Goal: Task Accomplishment & Management: Complete application form

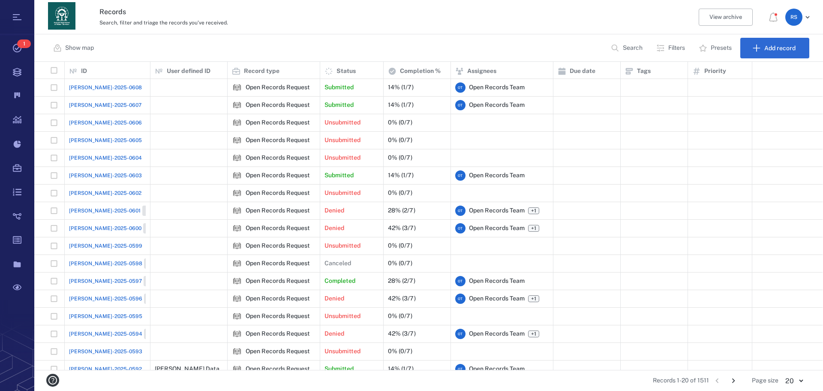
click at [629, 51] on p "Search" at bounding box center [633, 48] width 20 height 9
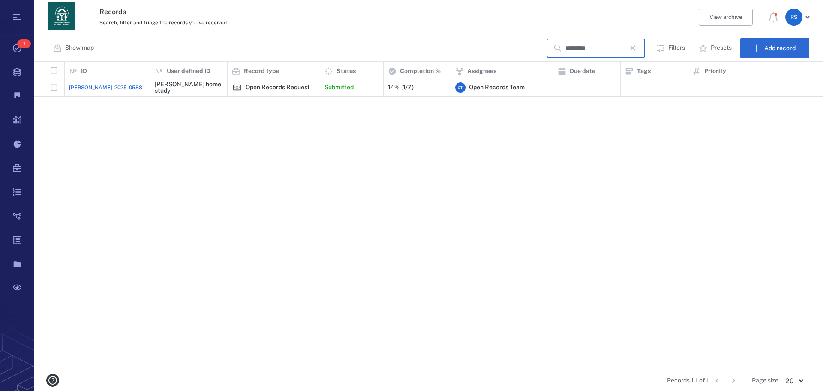
type input "*********"
click at [124, 87] on div "ORR-2025-0588" at bounding box center [107, 87] width 77 height 17
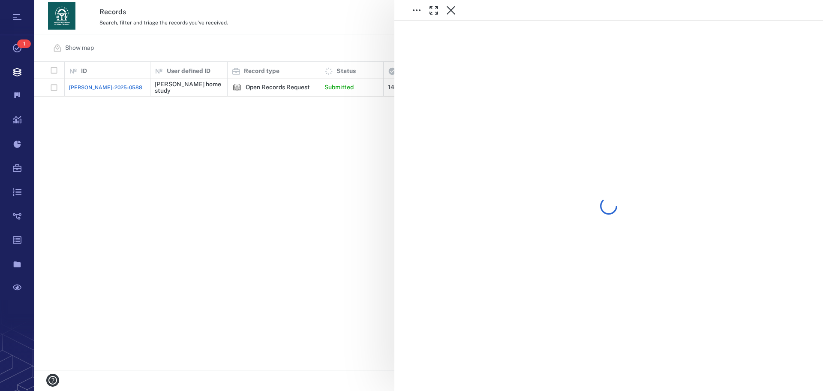
click at [124, 87] on div at bounding box center [428, 195] width 789 height 391
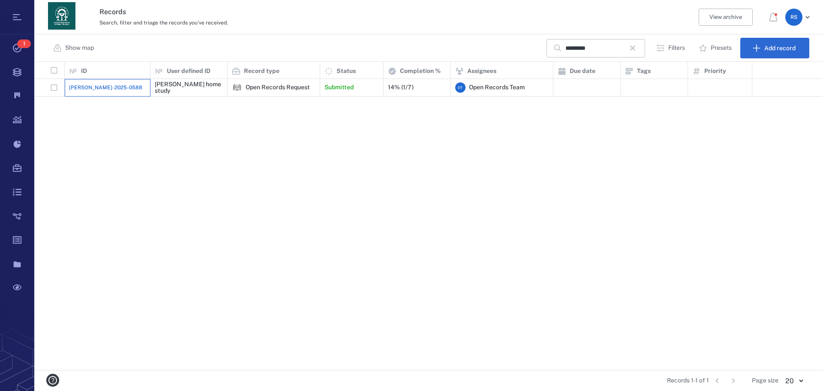
click at [125, 87] on div "ORR-2025-0588" at bounding box center [107, 87] width 77 height 17
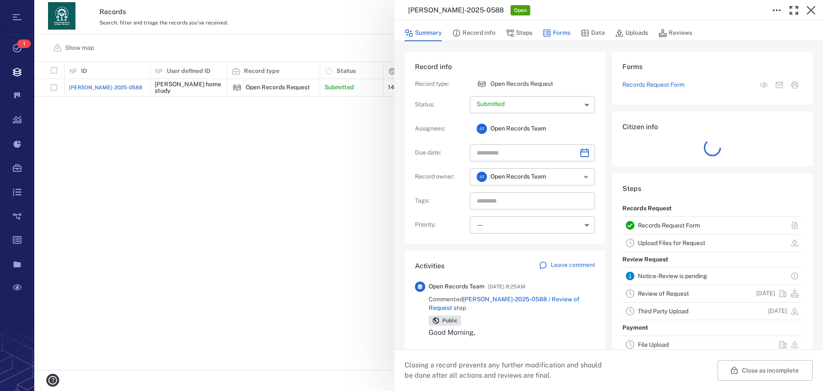
click at [557, 32] on button "Forms" at bounding box center [557, 33] width 28 height 16
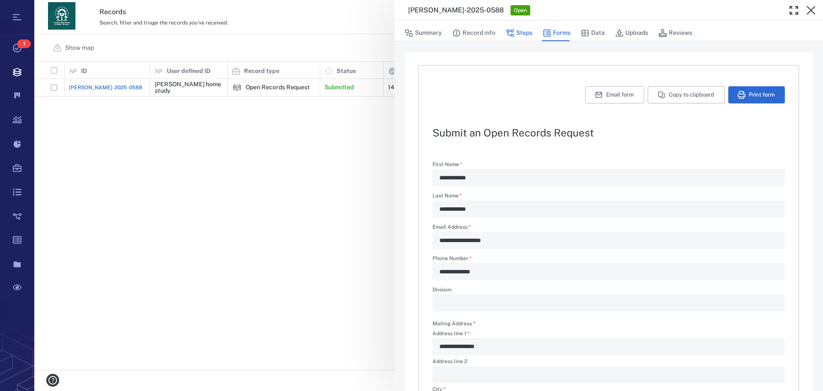
click at [509, 31] on icon "button" at bounding box center [510, 33] width 7 height 7
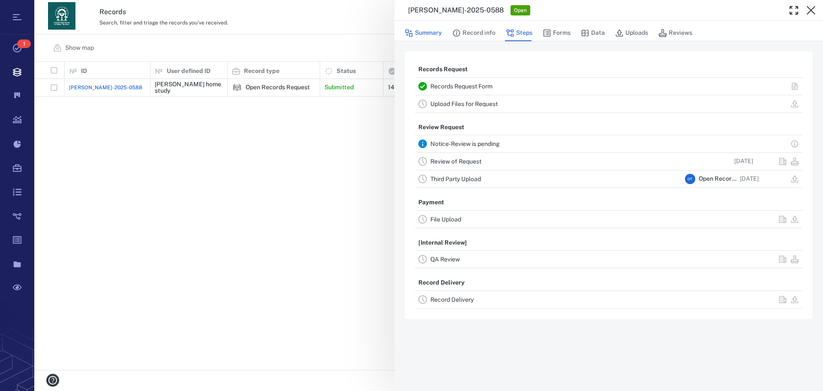
click at [434, 33] on button "Summary" at bounding box center [423, 33] width 37 height 16
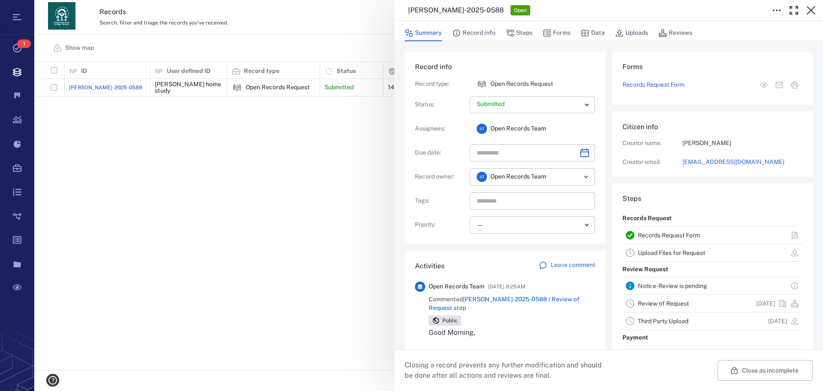
click at [432, 329] on p "Good Morning," at bounding box center [512, 332] width 166 height 10
drag, startPoint x: 431, startPoint y: 323, endPoint x: 515, endPoint y: 340, distance: 85.3
click at [515, 340] on div "Good Morning, We are awaiting additional records from DFCS and should have a re…" at bounding box center [512, 359] width 166 height 65
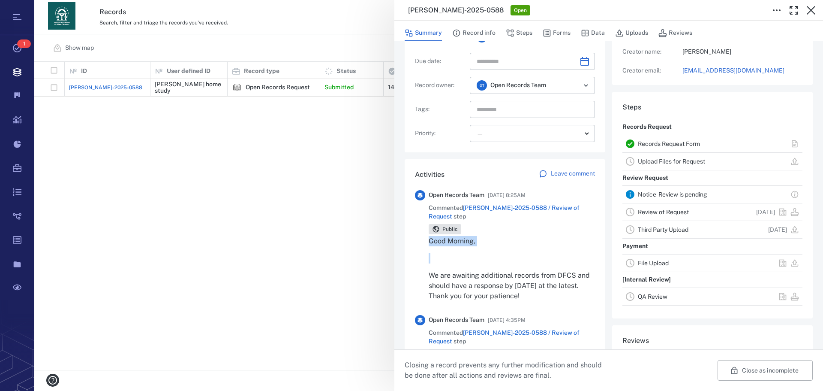
scroll to position [95, 0]
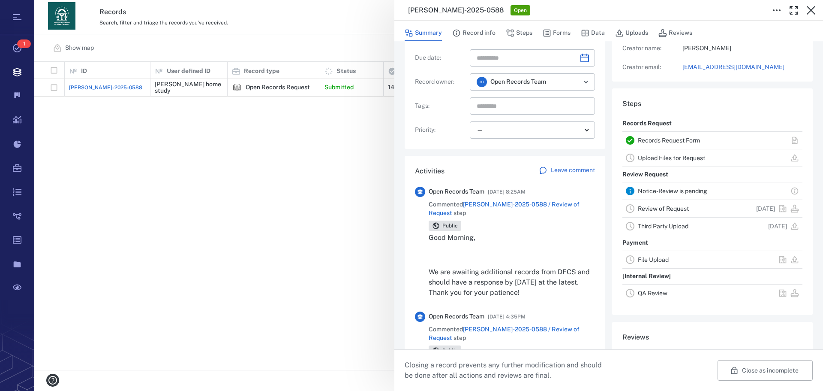
click at [452, 275] on p "We are awaiting additional records from DFCS and should have a response by 08/1…" at bounding box center [512, 282] width 166 height 31
drag, startPoint x: 431, startPoint y: 229, endPoint x: 550, endPoint y: 289, distance: 133.3
click at [550, 289] on div "Good Morning, We are awaiting additional records from DFCS and should have a re…" at bounding box center [512, 264] width 166 height 65
copy div "Good Morning, We are awaiting additional records from DFCS and should have a re…"
click at [573, 170] on p "Leave comment" at bounding box center [573, 170] width 44 height 9
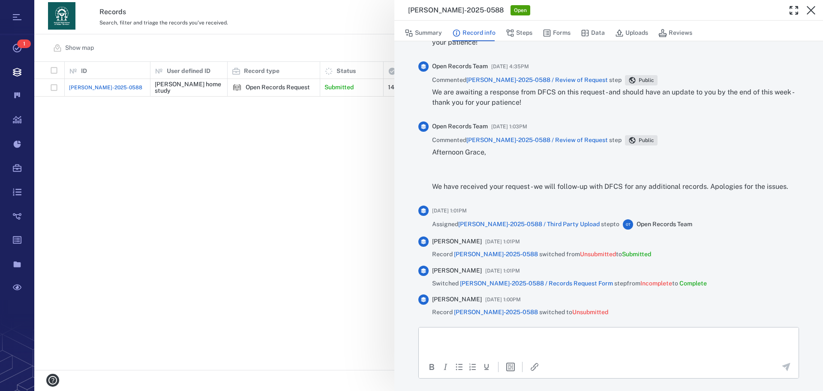
click at [464, 342] on html at bounding box center [609, 337] width 380 height 21
click at [491, 315] on div "Paste" at bounding box center [489, 312] width 16 height 10
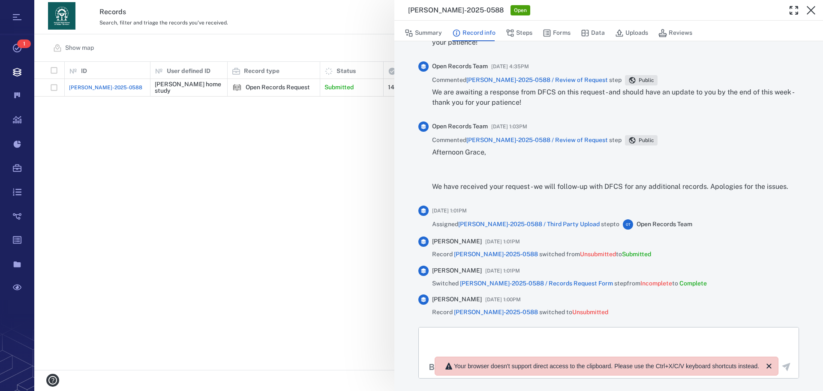
click at [509, 336] on p "Rich Text Area. Press ALT-0 for help." at bounding box center [608, 338] width 365 height 8
click at [767, 365] on icon "Close" at bounding box center [769, 365] width 5 height 5
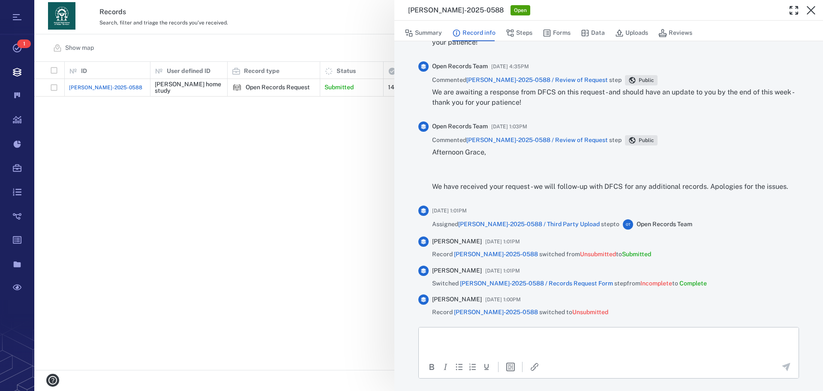
click at [501, 337] on p "Rich Text Area. Press ALT-0 for help." at bounding box center [608, 338] width 365 height 8
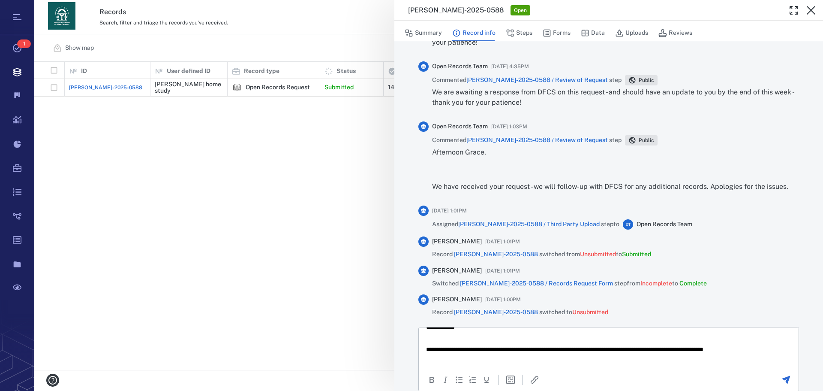
scroll to position [0, 0]
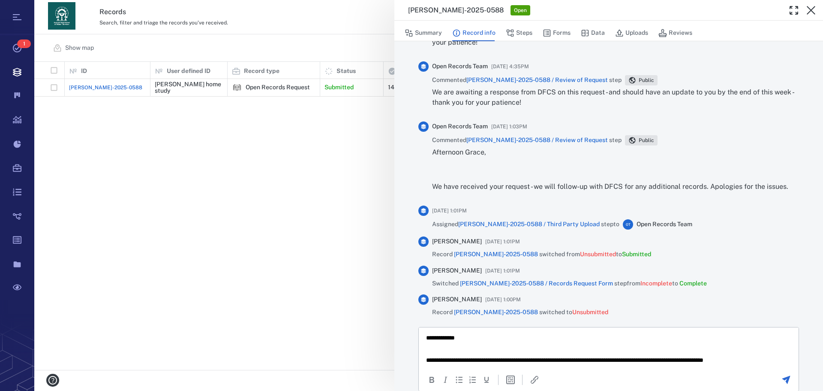
click at [463, 338] on p "**********" at bounding box center [602, 338] width 352 height 8
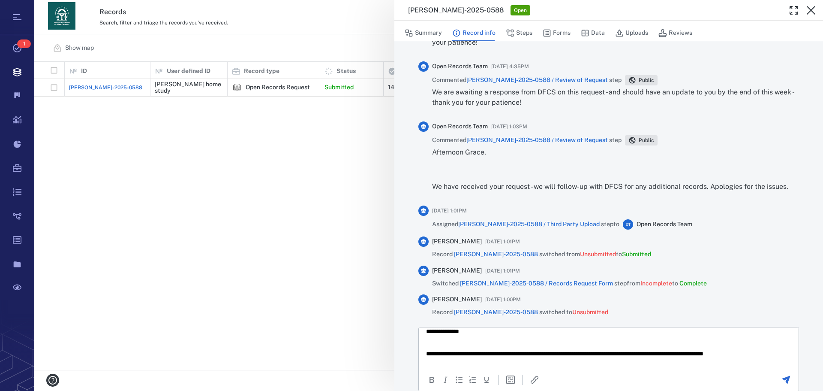
scroll to position [11, 0]
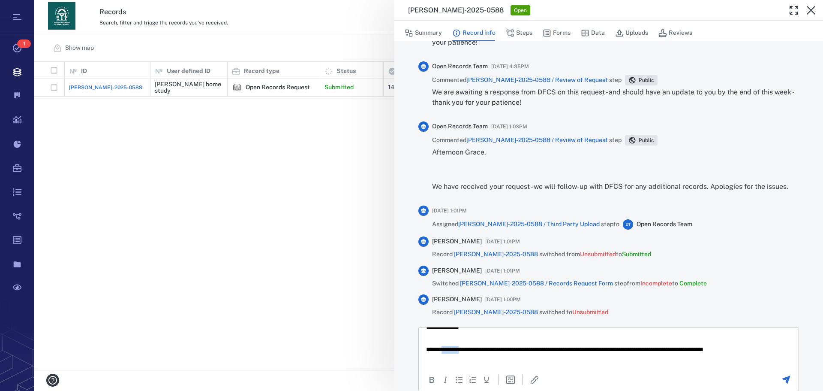
drag, startPoint x: 469, startPoint y: 350, endPoint x: 447, endPoint y: 348, distance: 22.4
click at [447, 348] on p "**********" at bounding box center [602, 352] width 352 height 15
drag, startPoint x: 641, startPoint y: 348, endPoint x: 665, endPoint y: 349, distance: 24.5
click at [665, 349] on p "**********" at bounding box center [602, 352] width 352 height 15
click at [672, 378] on div "To open the popup, press Shift+Enter To open the popup, press Shift+Enter" at bounding box center [609, 379] width 378 height 10
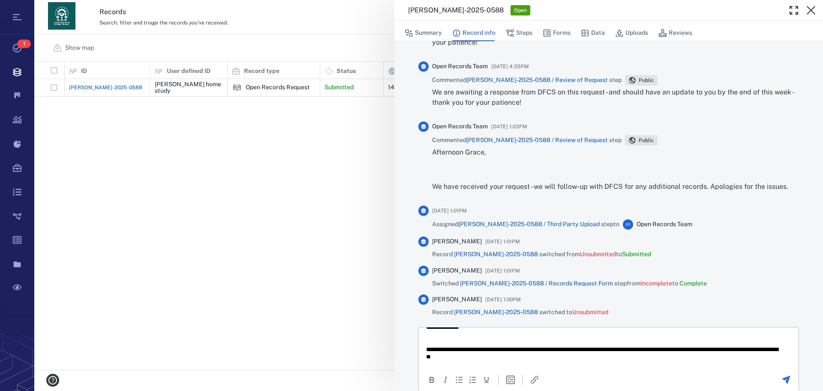
click at [483, 356] on p "**********" at bounding box center [602, 352] width 352 height 15
click at [781, 376] on icon "Send the comment" at bounding box center [786, 379] width 10 height 10
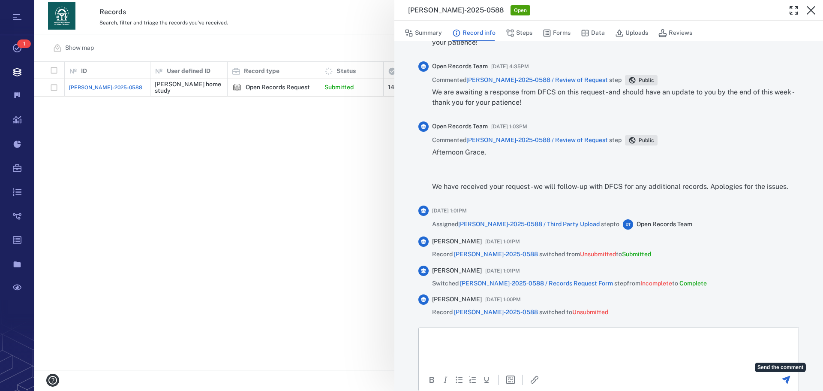
scroll to position [0, 0]
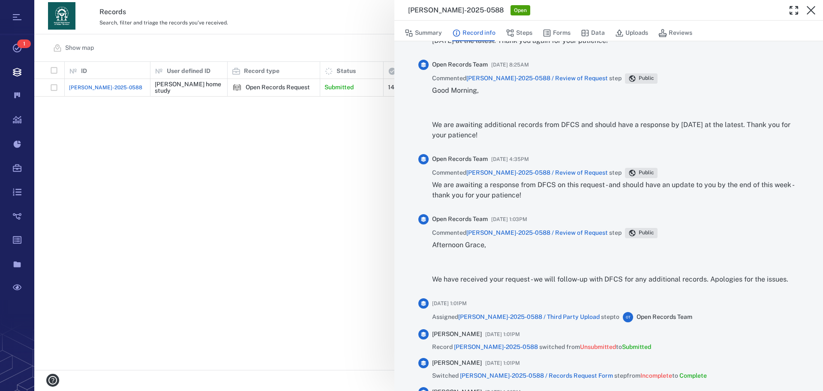
click at [436, 190] on p "We are awaiting a response from DFCS on this request - and should have an updat…" at bounding box center [615, 190] width 367 height 21
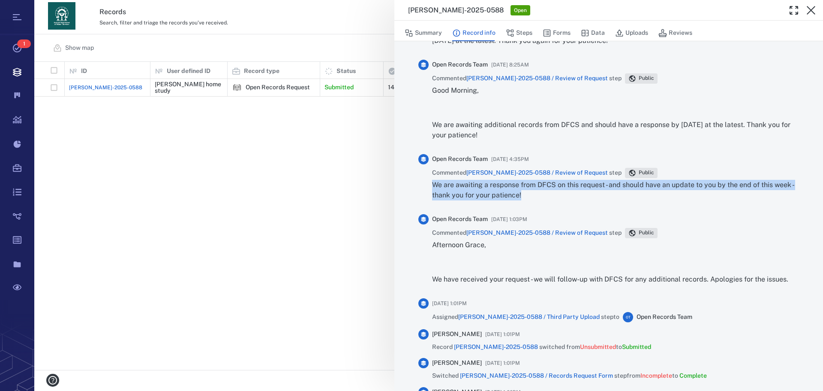
drag, startPoint x: 434, startPoint y: 186, endPoint x: 528, endPoint y: 196, distance: 95.3
click at [528, 196] on p "We are awaiting a response from DFCS on this request - and should have an updat…" at bounding box center [615, 190] width 367 height 21
copy p "We are awaiting a response from DFCS on this request - and should have an updat…"
click at [812, 14] on icon "button" at bounding box center [811, 10] width 10 height 10
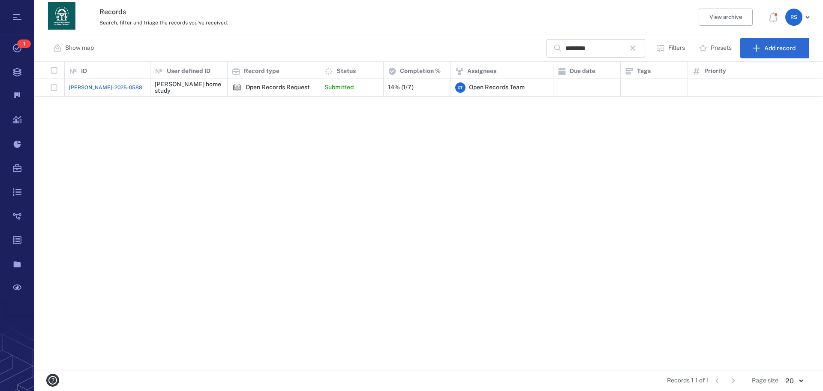
click at [606, 51] on input "*********" at bounding box center [596, 48] width 60 height 18
drag, startPoint x: 606, startPoint y: 51, endPoint x: 522, endPoint y: 66, distance: 85.4
click at [522, 66] on div "Show map ********* ​ Filters Presets Add record ID 1 User defined ID 1 Record t…" at bounding box center [428, 212] width 789 height 356
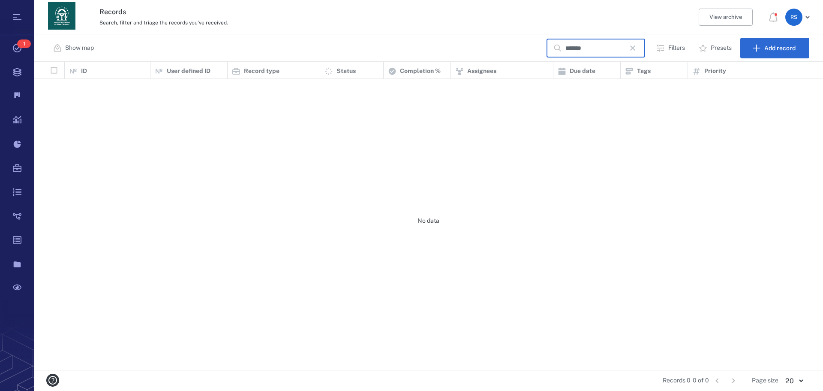
scroll to position [301, 782]
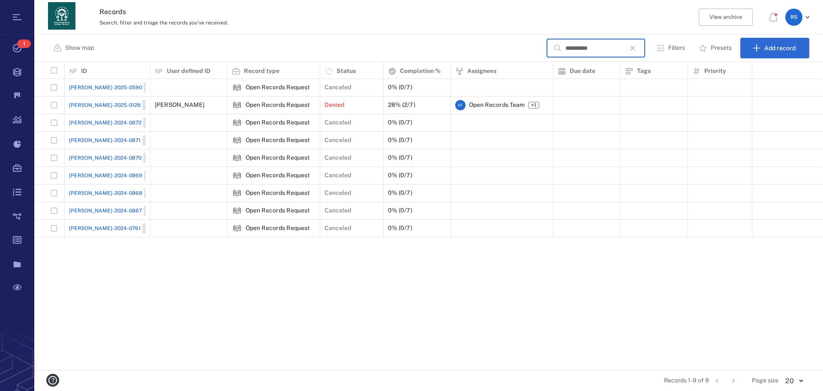
type input "**********"
click at [87, 103] on span "ORR-2025-0128" at bounding box center [105, 105] width 72 height 8
click at [93, 101] on span "ORR-2025-0128" at bounding box center [105, 105] width 72 height 8
click at [93, 101] on div "Closed" at bounding box center [428, 195] width 789 height 391
click at [93, 101] on span "ORR-2025-0128" at bounding box center [105, 105] width 72 height 8
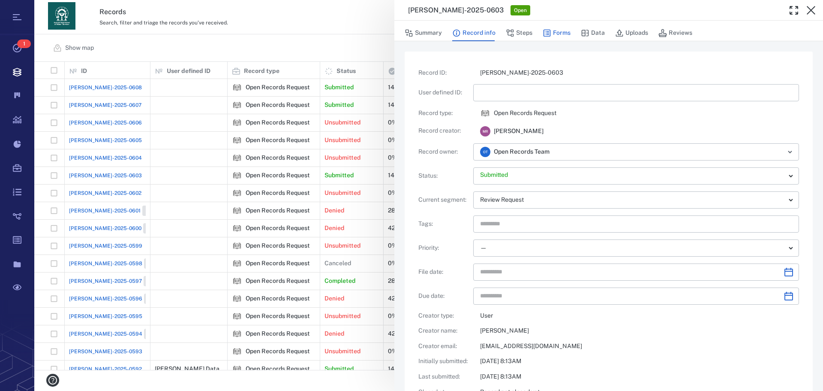
click at [566, 32] on button "Forms" at bounding box center [557, 33] width 28 height 16
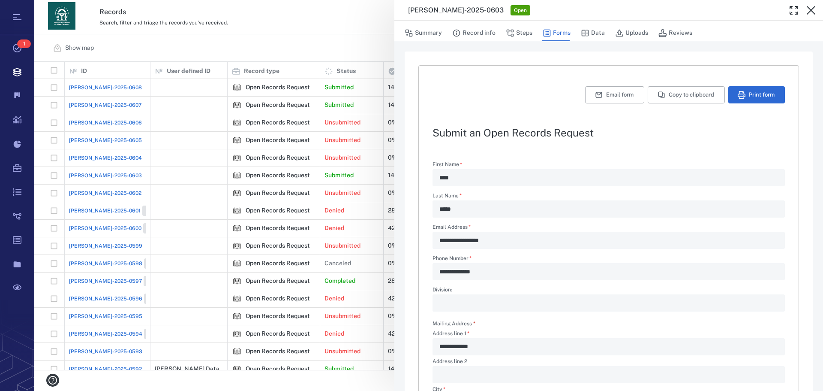
type textarea "*"
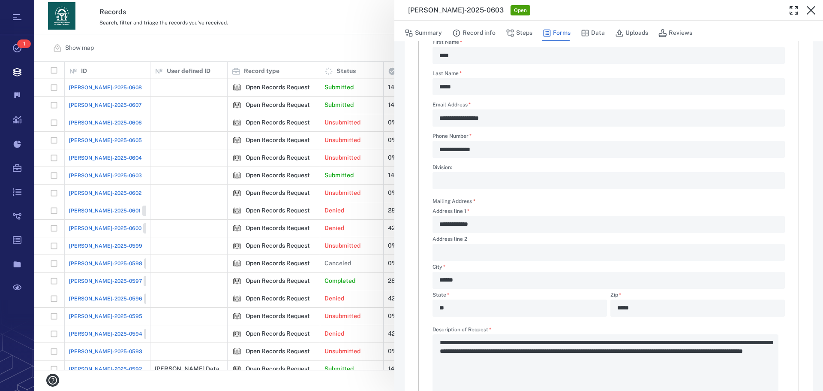
scroll to position [136, 0]
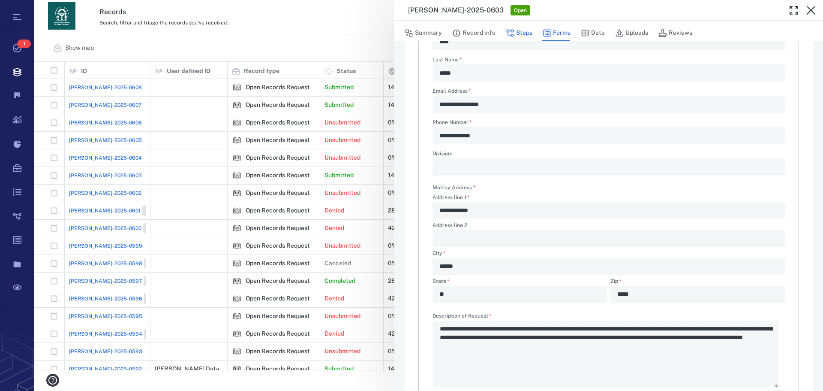
click at [524, 28] on button "Steps" at bounding box center [519, 33] width 27 height 16
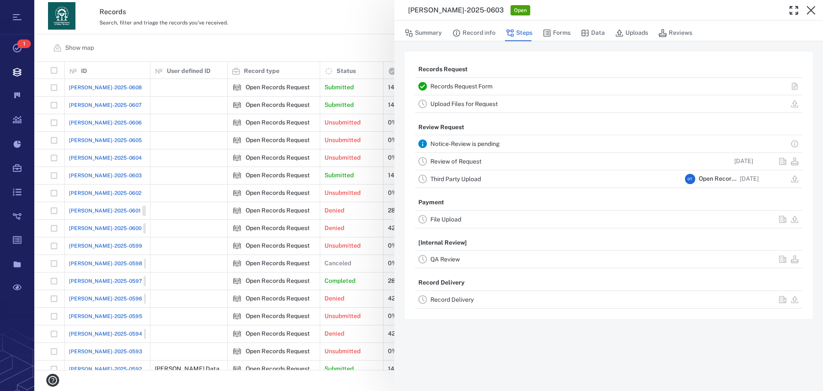
click at [475, 160] on link "Review of Request" at bounding box center [456, 161] width 51 height 7
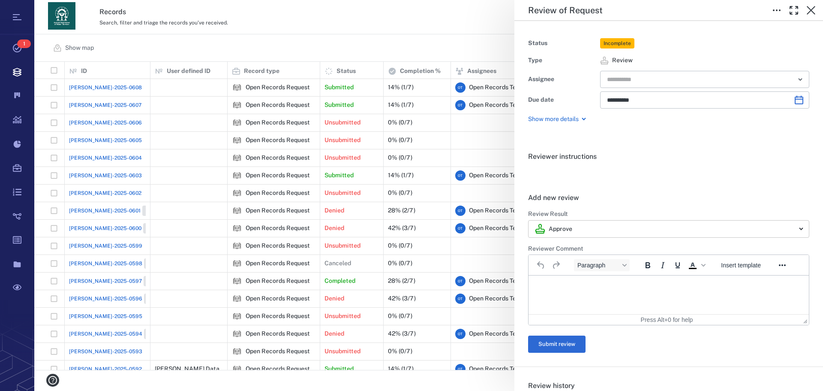
click at [797, 228] on body "Tasks 1 Records Boards Dashboard Reports Record types Guide steps Rules Form bu…" at bounding box center [411, 195] width 823 height 391
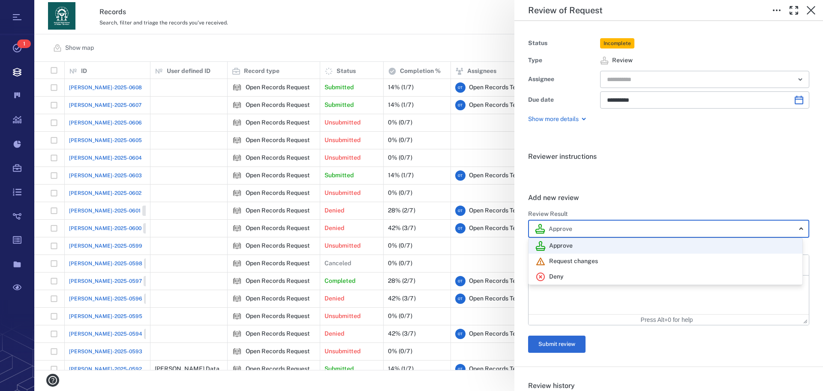
click at [810, 11] on div at bounding box center [411, 195] width 823 height 391
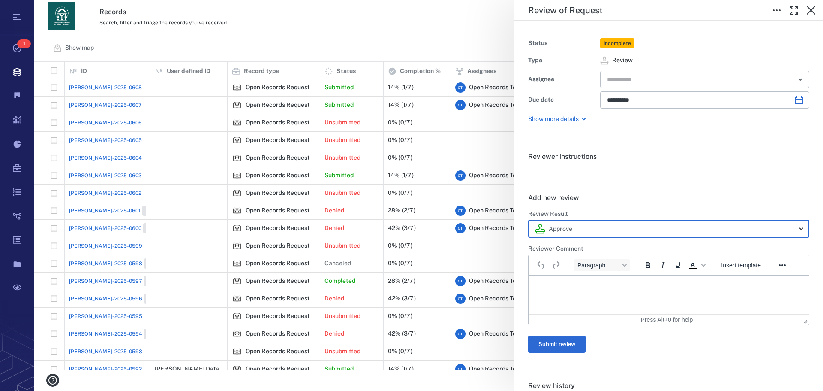
click at [453, 44] on div "**********" at bounding box center [428, 195] width 789 height 391
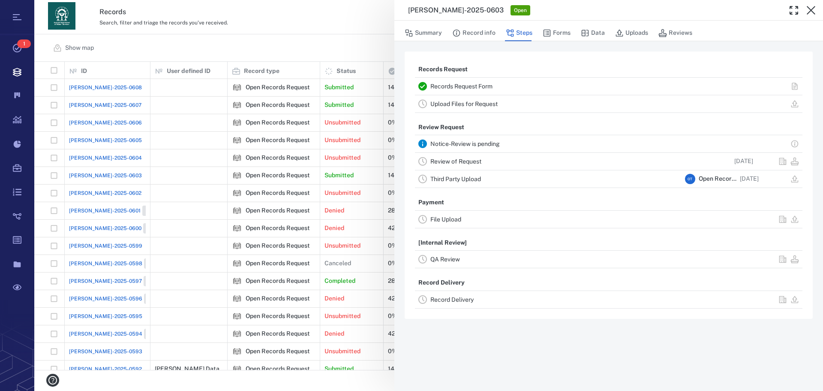
click at [364, 57] on div "[PERSON_NAME]-2025-0603 Open Summary Record info Steps Forms Data Uploads Revie…" at bounding box center [428, 195] width 789 height 391
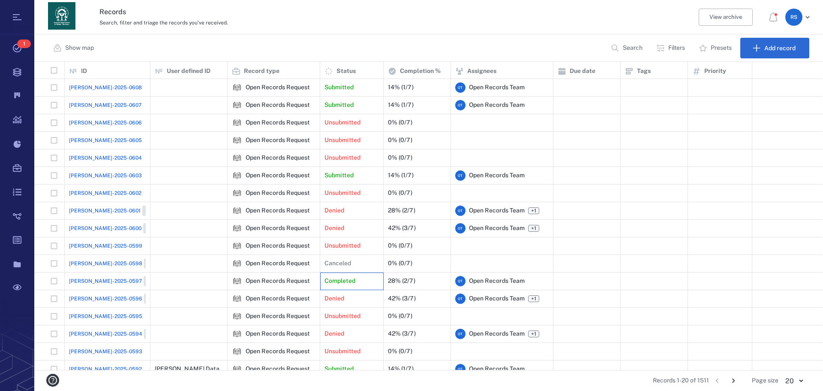
click at [354, 273] on div "Completed" at bounding box center [352, 280] width 54 height 17
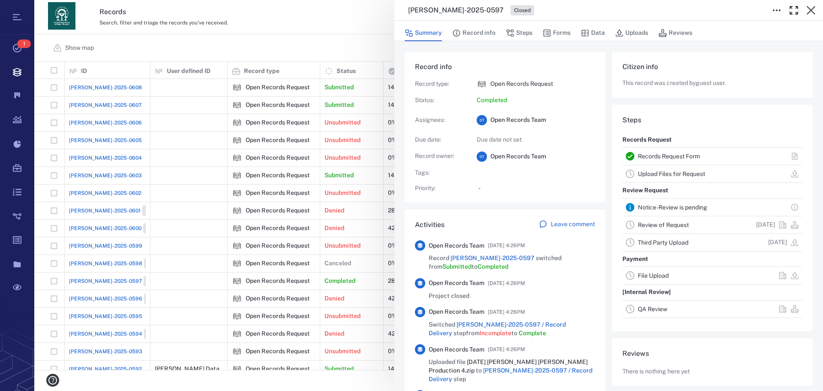
click at [375, 45] on div "[PERSON_NAME]-2025-0597 Closed Summary Record info Steps Forms Data Uploads Rev…" at bounding box center [428, 195] width 789 height 391
click at [819, 10] on button "button" at bounding box center [811, 10] width 17 height 17
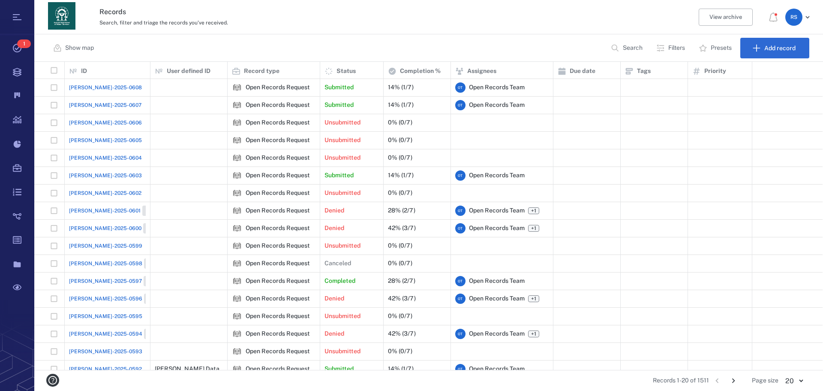
click at [621, 51] on button "Search" at bounding box center [628, 48] width 44 height 21
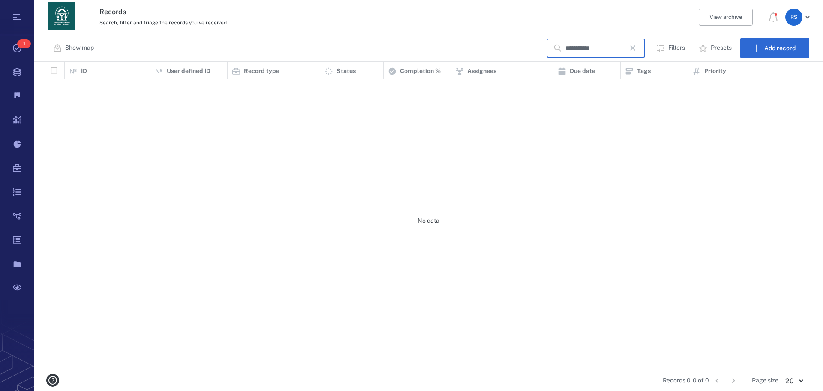
scroll to position [301, 782]
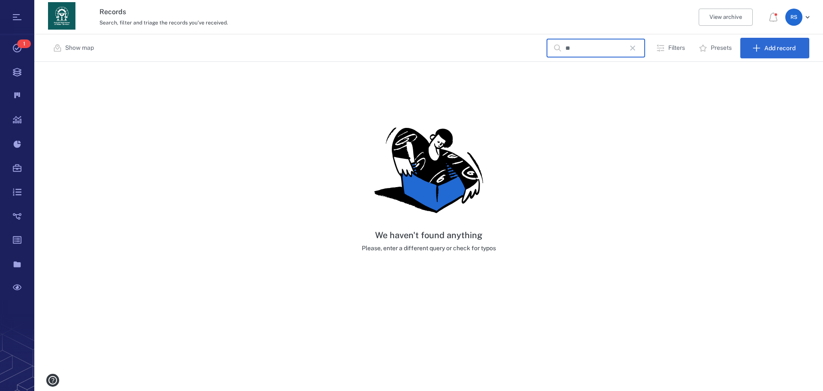
type input "*"
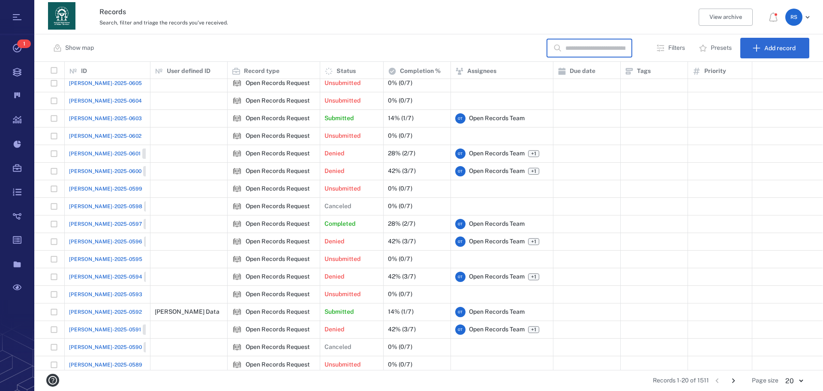
scroll to position [61, 0]
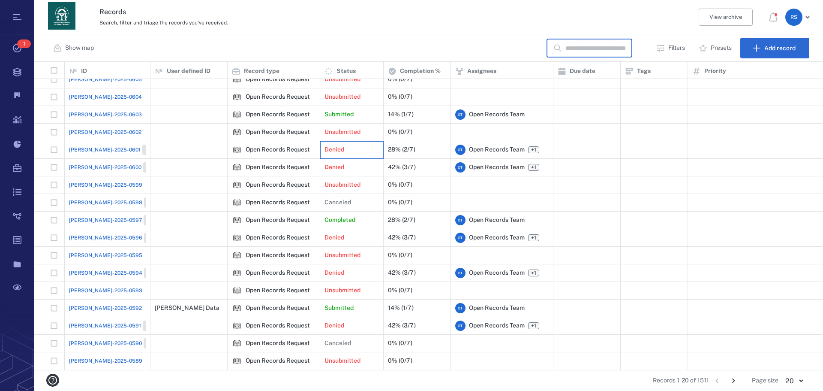
click at [325, 142] on div "Denied" at bounding box center [352, 149] width 54 height 17
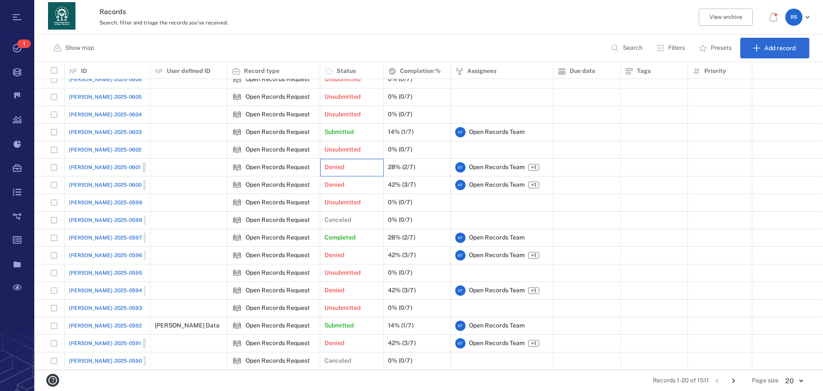
click at [335, 163] on p "Denied" at bounding box center [335, 167] width 20 height 9
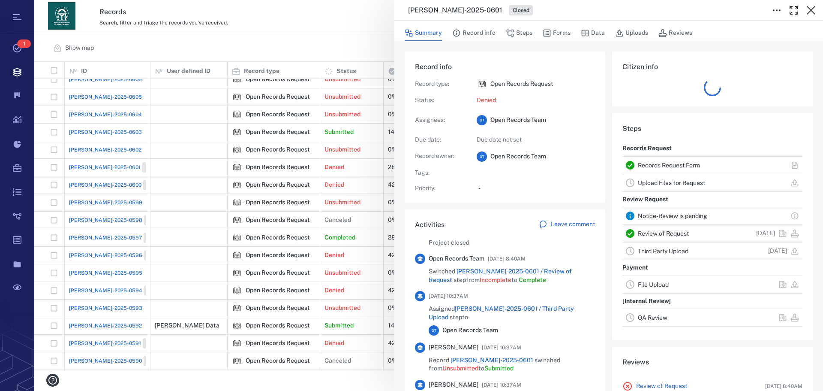
scroll to position [62, 0]
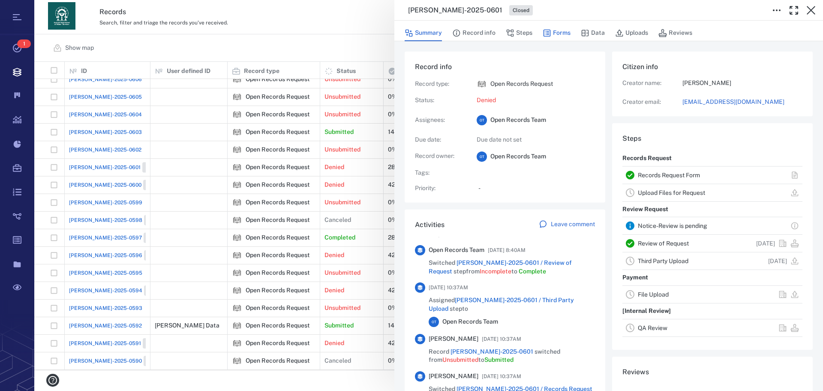
click at [559, 32] on button "Forms" at bounding box center [557, 33] width 28 height 16
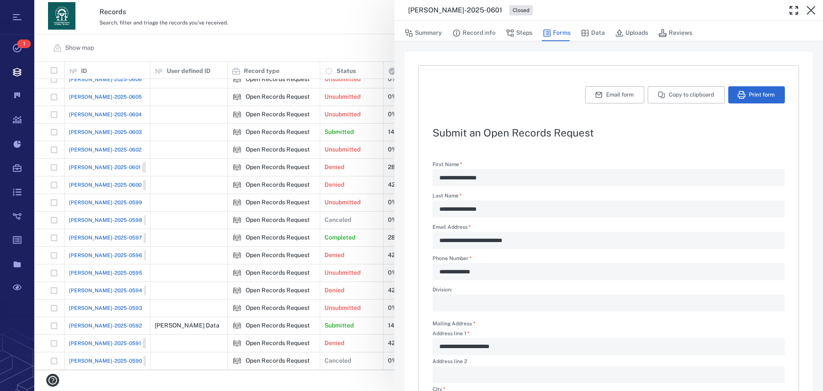
type textarea "*"
click at [806, 9] on icon "button" at bounding box center [811, 10] width 10 height 10
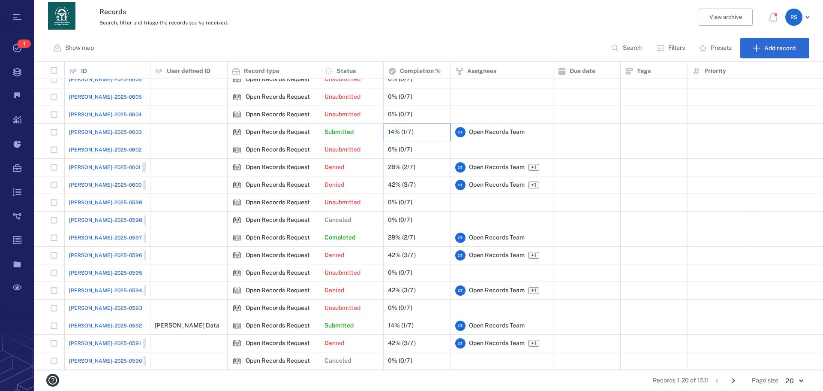
click at [407, 130] on div "14% (1/7)" at bounding box center [401, 132] width 26 height 6
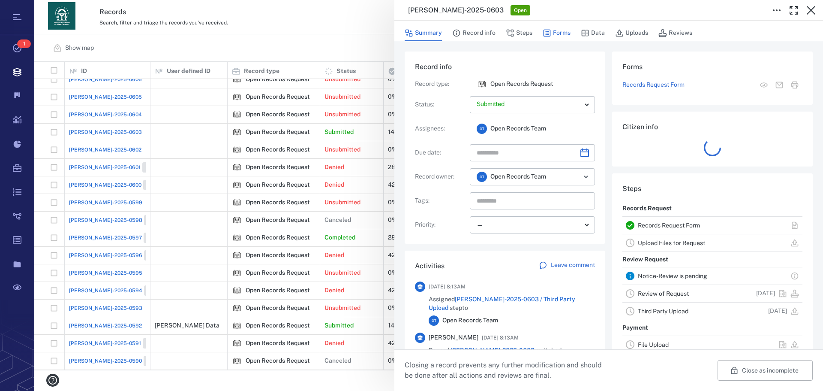
click at [554, 30] on button "Forms" at bounding box center [557, 33] width 28 height 16
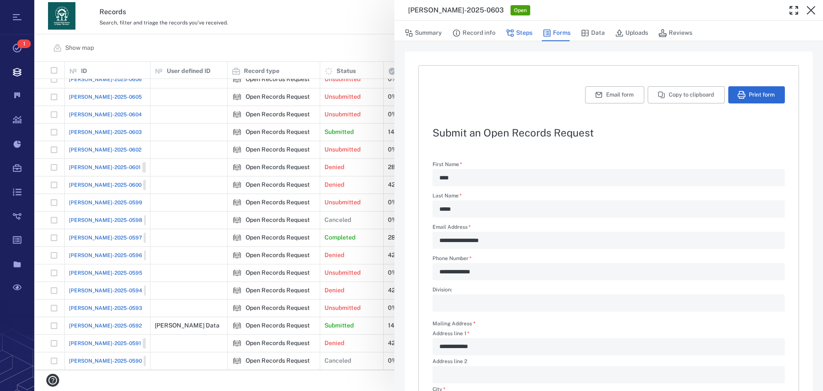
click at [518, 28] on button "Steps" at bounding box center [519, 33] width 27 height 16
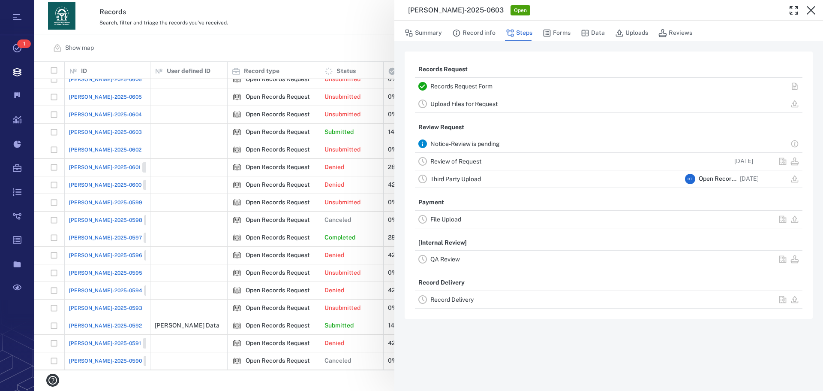
click at [467, 157] on div "Review of Request" at bounding box center [556, 161] width 251 height 10
click at [467, 159] on link "Review of Request" at bounding box center [456, 161] width 51 height 7
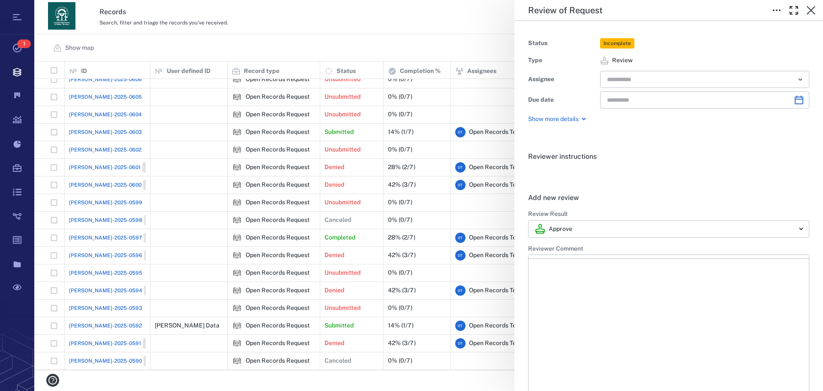
type input "**********"
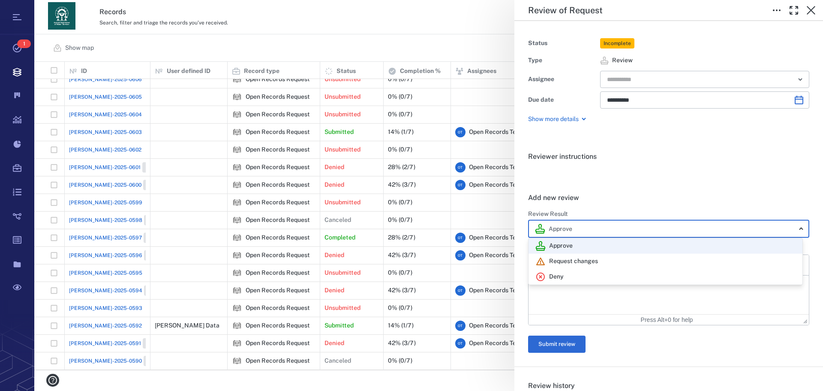
click at [793, 225] on body "Tasks 1 Records Boards Dashboard Reports Record types Guide steps Rules Form bu…" at bounding box center [411, 195] width 823 height 391
click at [566, 274] on div "Deny" at bounding box center [666, 276] width 260 height 10
type input "******"
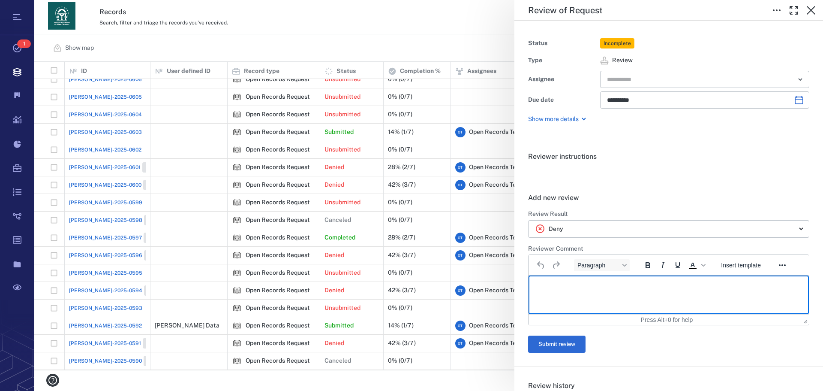
click at [572, 292] on html at bounding box center [669, 285] width 280 height 21
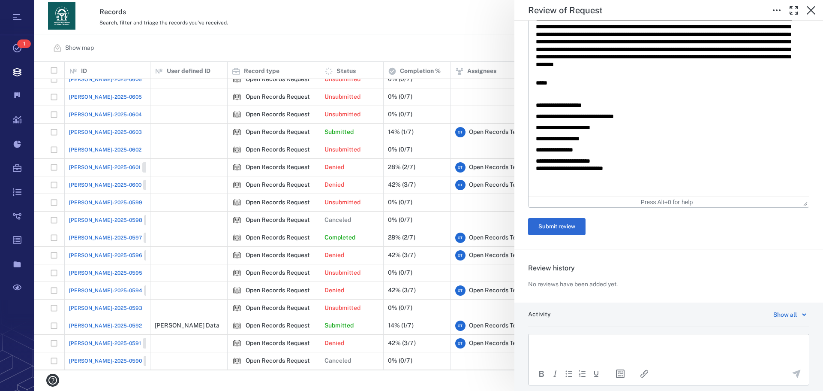
scroll to position [319, 0]
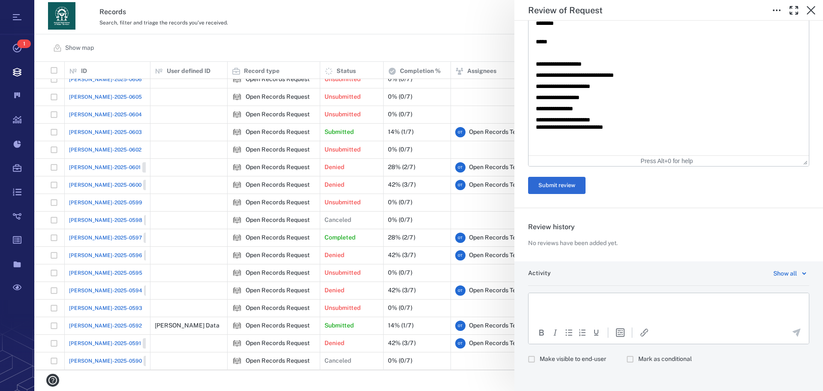
click at [681, 305] on p "Rich Text Area. Press ALT-0 for help." at bounding box center [669, 304] width 266 height 8
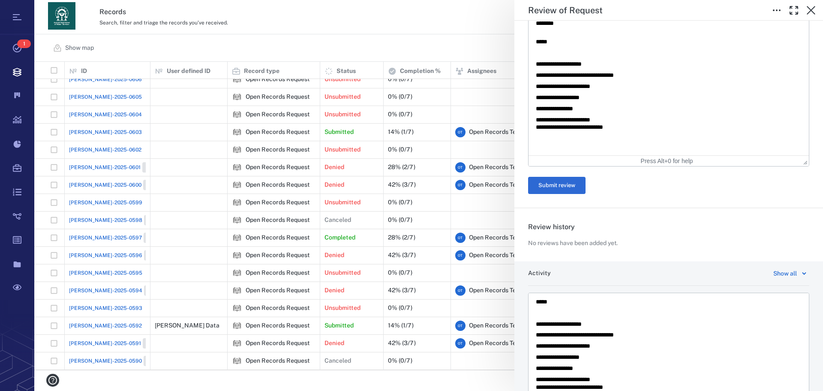
scroll to position [400, 0]
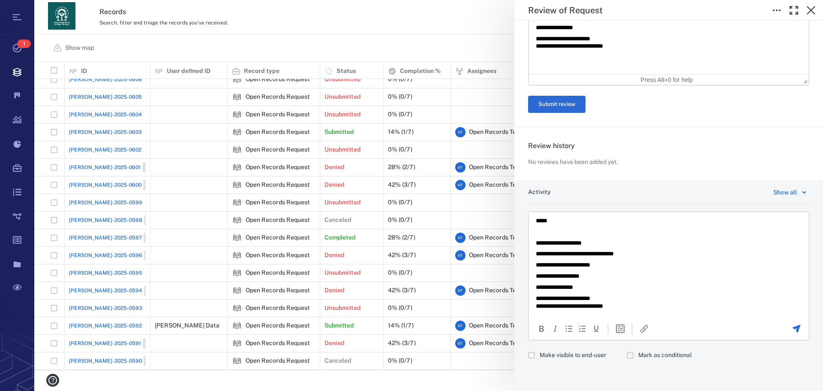
click at [562, 353] on span "Make visible to end-user" at bounding box center [573, 355] width 66 height 9
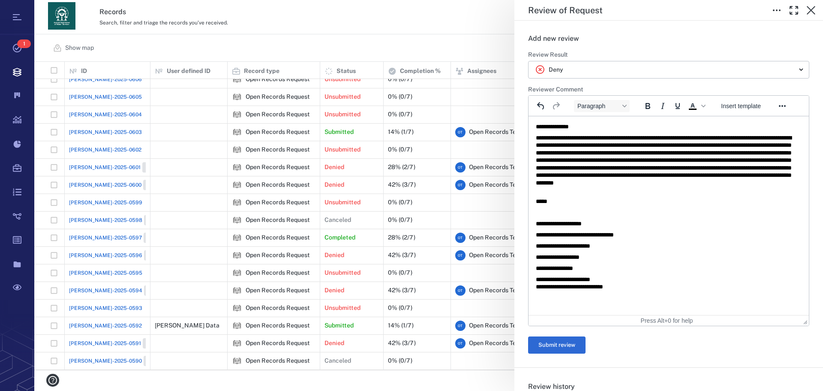
scroll to position [209, 0]
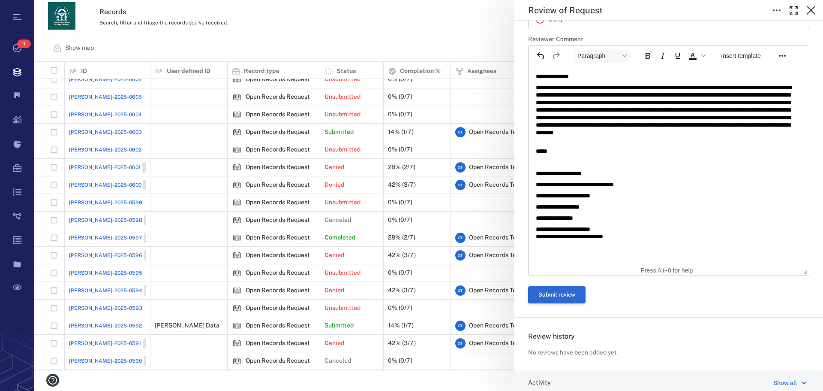
click at [567, 297] on button "Submit review" at bounding box center [556, 294] width 57 height 17
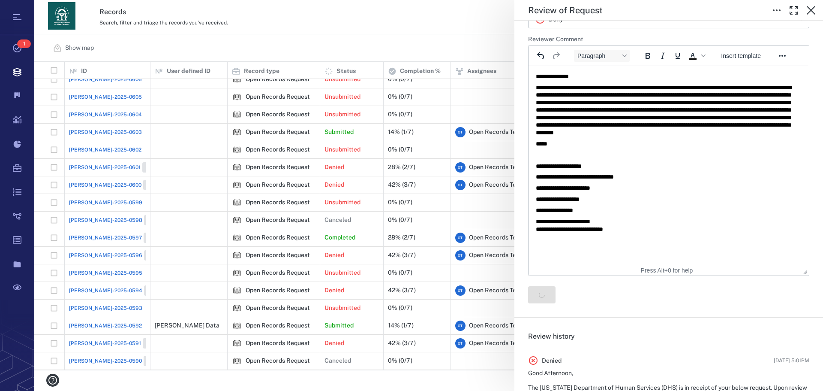
scroll to position [0, 0]
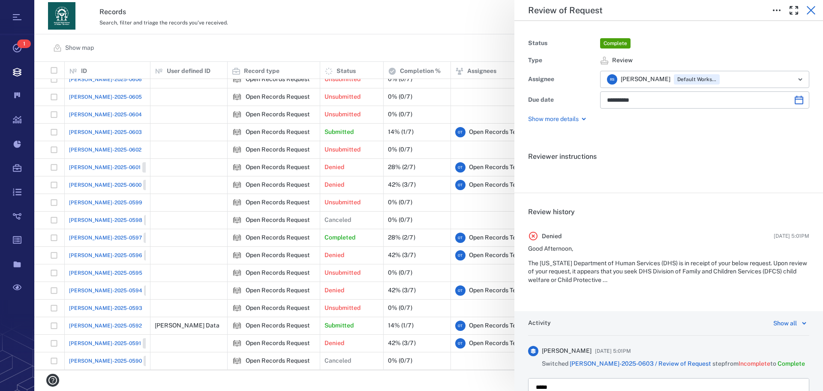
click at [817, 8] on button "button" at bounding box center [811, 10] width 17 height 17
